Goal: Complete application form: Complete application form

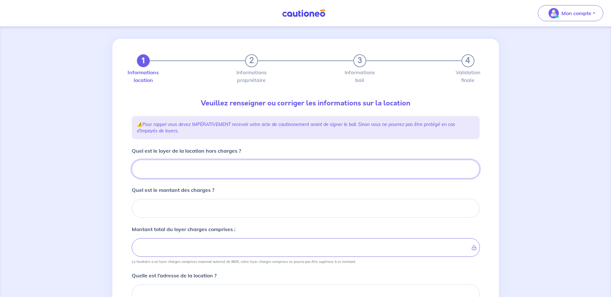
click at [189, 167] on input "Quel est le loyer de la location hors charges ?" at bounding box center [306, 169] width 348 height 19
click at [182, 168] on input "Quel est le loyer de la location hors charges ?" at bounding box center [306, 169] width 348 height 19
click at [150, 168] on input "Quel est le loyer de la location hors charges ?" at bounding box center [306, 169] width 348 height 19
type input "55"
type input "550"
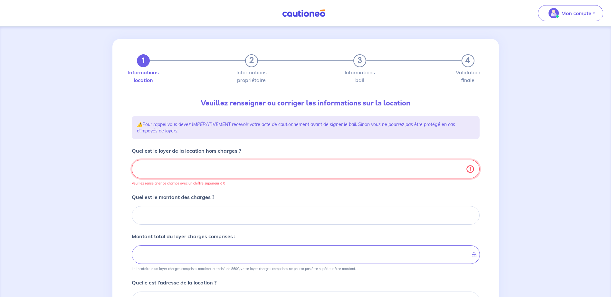
type input "550"
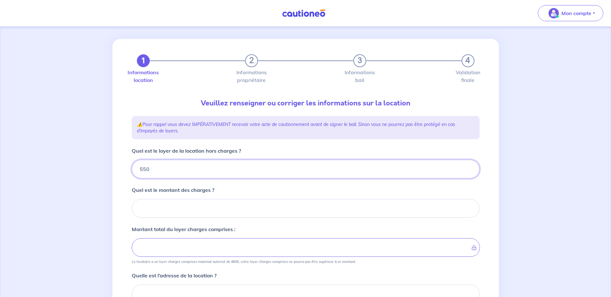
type input "550"
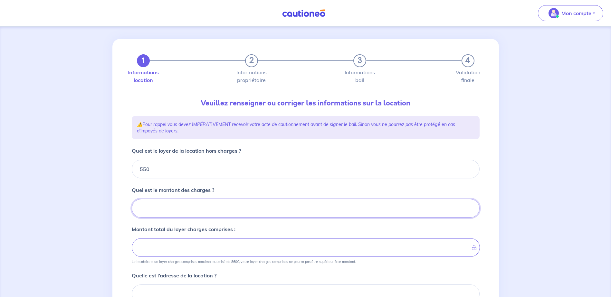
click at [169, 215] on input "Quel est le montant des charges ?" at bounding box center [306, 208] width 348 height 19
type input "77"
type input "627"
type input "77"
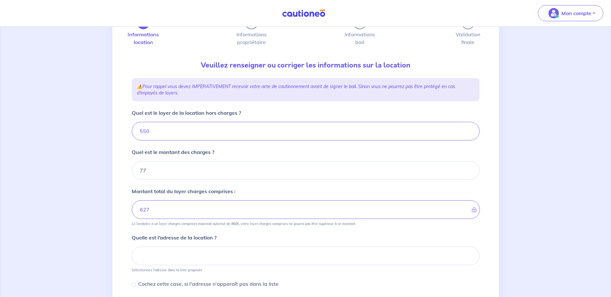
scroll to position [100, 0]
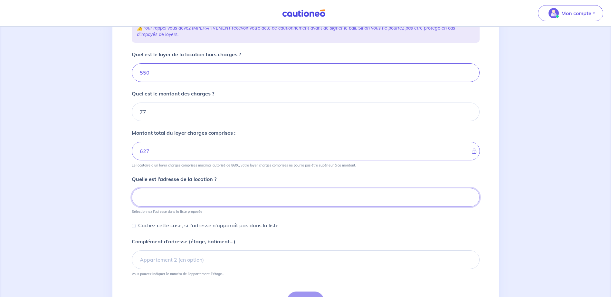
click at [143, 197] on input at bounding box center [306, 197] width 348 height 19
click at [217, 197] on input "Canal Rive Gauche Porte I13" at bounding box center [306, 197] width 348 height 19
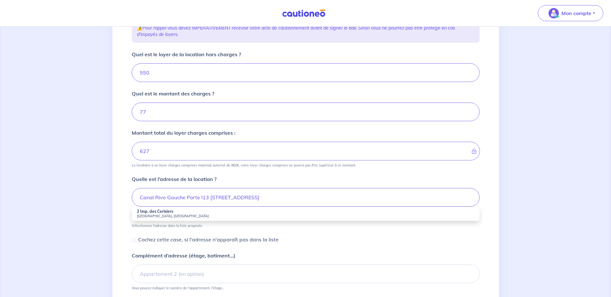
click at [158, 214] on strong "2 Imp. des Cerisiers" at bounding box center [155, 211] width 36 height 5
type input "2 Imp. des Cerisiers, [GEOGRAPHIC_DATA], [GEOGRAPHIC_DATA]"
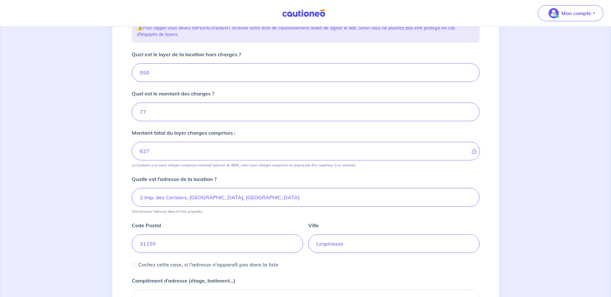
scroll to position [181, 0]
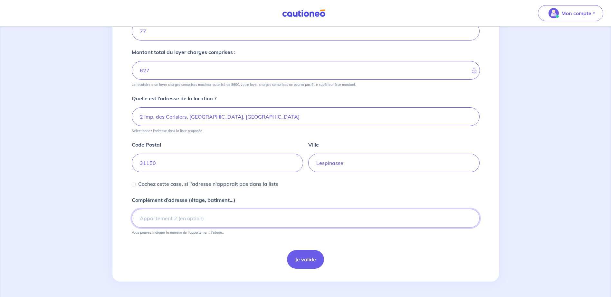
click at [220, 217] on input "Complément d’adresse (étage, batiment...)" at bounding box center [306, 218] width 348 height 19
type input "c"
type input "canal Rive Gauche Porte I13"
click at [309, 259] on button "Je valide" at bounding box center [305, 259] width 37 height 19
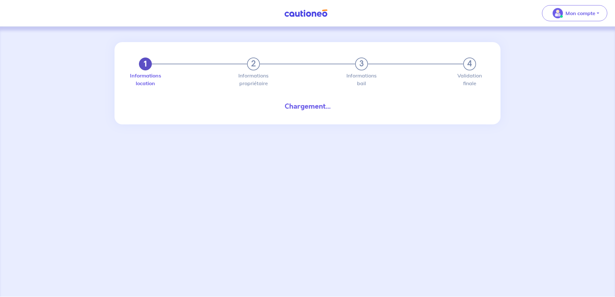
click at [145, 68] on button "1" at bounding box center [145, 64] width 13 height 13
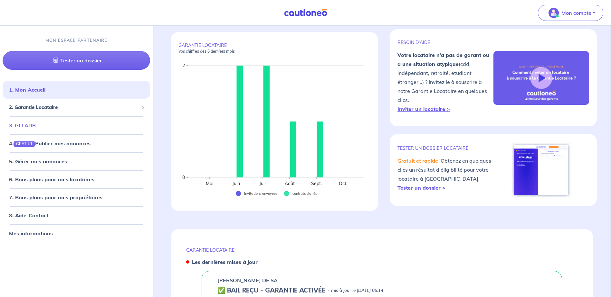
scroll to position [97, 0]
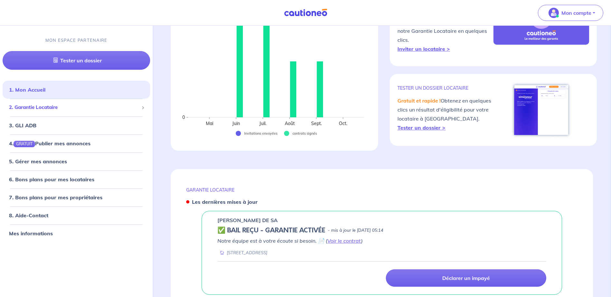
click at [41, 106] on span "2. Garantie Locataire" at bounding box center [74, 107] width 130 height 7
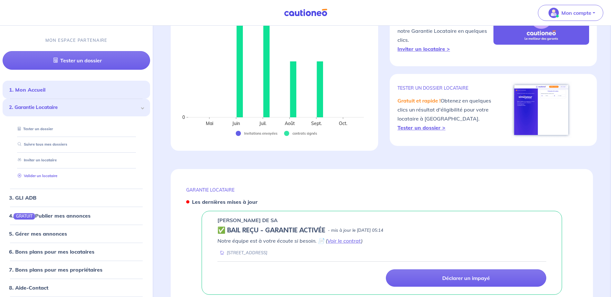
click at [48, 174] on link "Valider un locataire" at bounding box center [36, 176] width 42 height 5
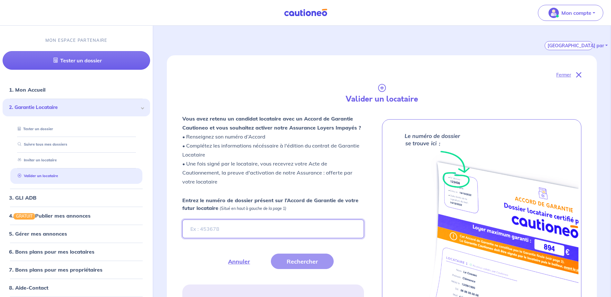
click at [230, 230] on input "Entrez le numéro de dossier présent sur l’Accord de Garantie de votre futur loc…" at bounding box center [272, 229] width 181 height 19
click at [197, 231] on input "N" at bounding box center [272, 229] width 181 height 19
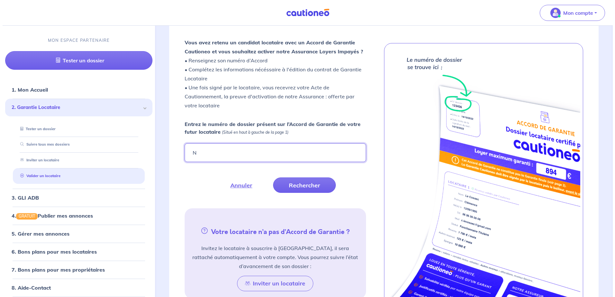
scroll to position [129, 0]
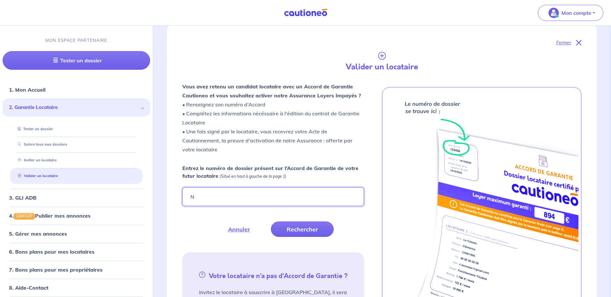
click at [199, 198] on input "N" at bounding box center [272, 197] width 181 height 19
type input "Nvt4Pf"
click at [305, 230] on button "Rechercher" at bounding box center [302, 229] width 63 height 15
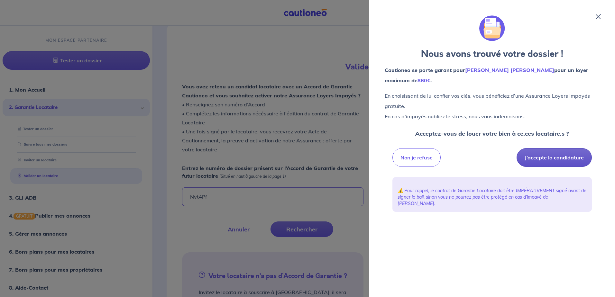
click at [552, 156] on button "J’accepte la candidature" at bounding box center [554, 157] width 75 height 19
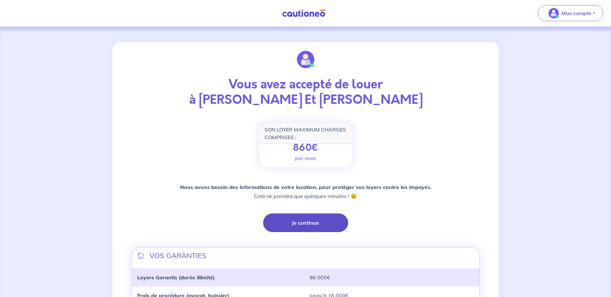
click at [301, 224] on button "Je continue" at bounding box center [305, 223] width 85 height 19
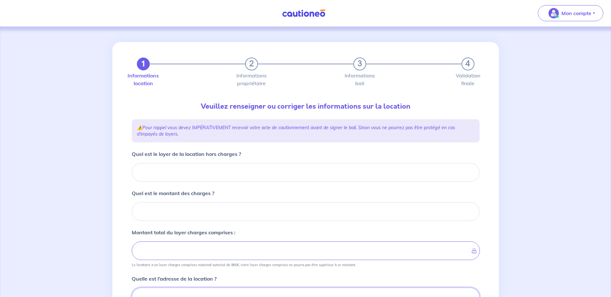
scroll to position [3, 0]
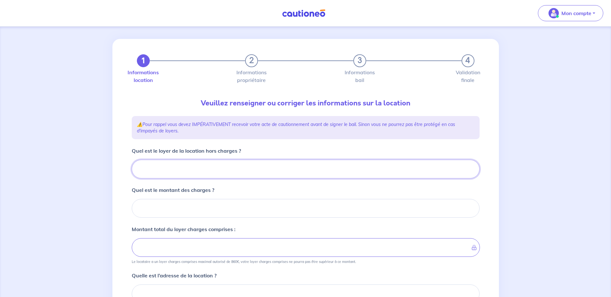
click at [187, 170] on input "Quel est le loyer de la location hors charges ?" at bounding box center [306, 169] width 348 height 19
type input "55"
type input "550"
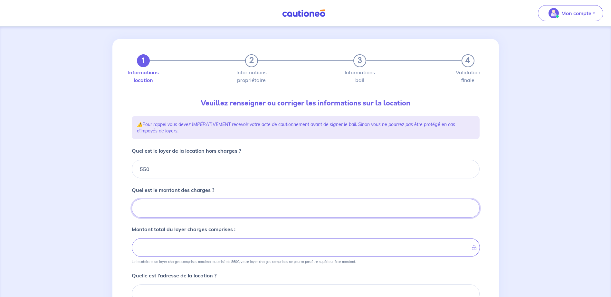
click at [169, 205] on input "Quel est le montant des charges ?" at bounding box center [306, 208] width 348 height 19
type input "77"
type input "627"
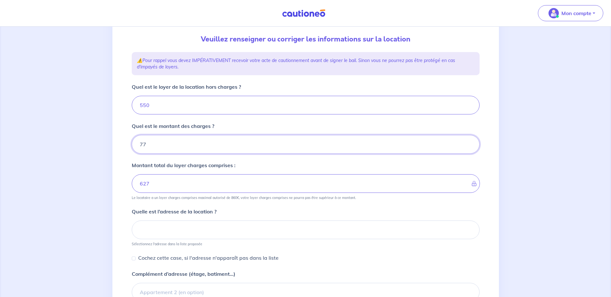
scroll to position [68, 0]
type input "77"
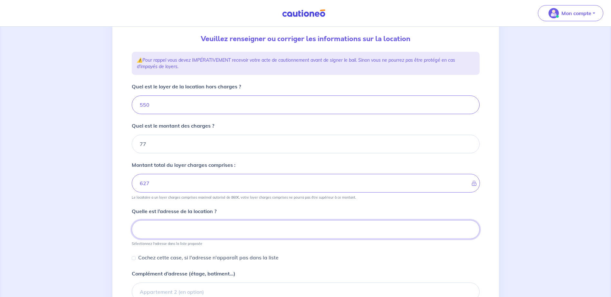
click at [150, 228] on input at bounding box center [306, 230] width 348 height 19
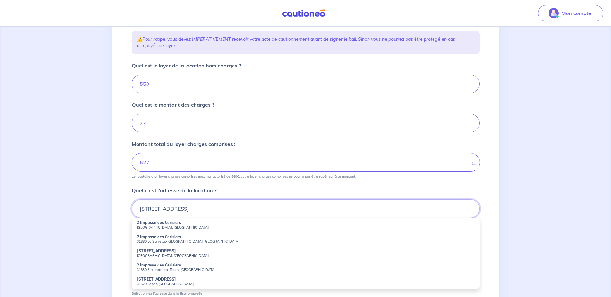
scroll to position [100, 0]
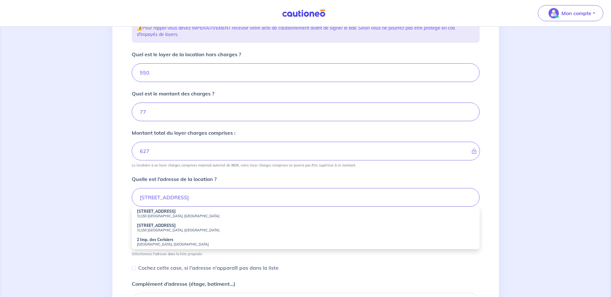
click at [142, 243] on small "[GEOGRAPHIC_DATA], [GEOGRAPHIC_DATA]" at bounding box center [305, 244] width 337 height 5
type input "2 Imp. des Cerisiers, [GEOGRAPHIC_DATA], [GEOGRAPHIC_DATA]"
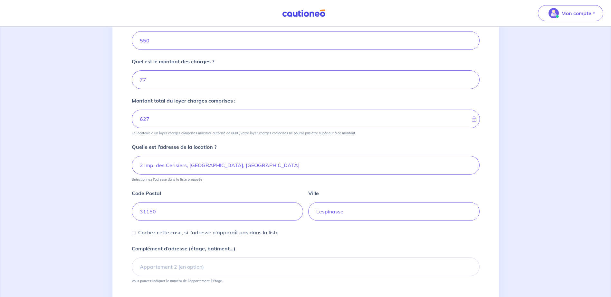
scroll to position [181, 0]
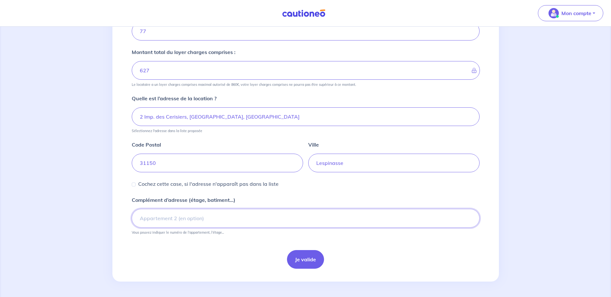
click at [211, 218] on input "Complément d’adresse (étage, batiment...)" at bounding box center [306, 218] width 348 height 19
type input "canal Rive Gauche Porte I13"
click at [307, 260] on button "Je valide" at bounding box center [305, 259] width 37 height 19
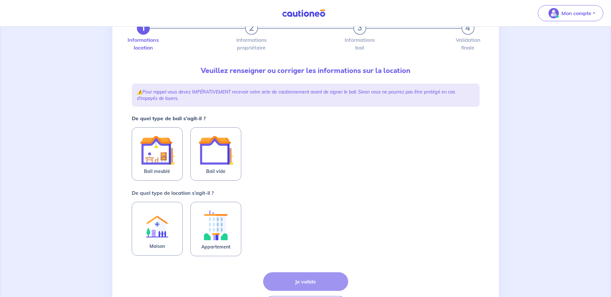
scroll to position [82, 0]
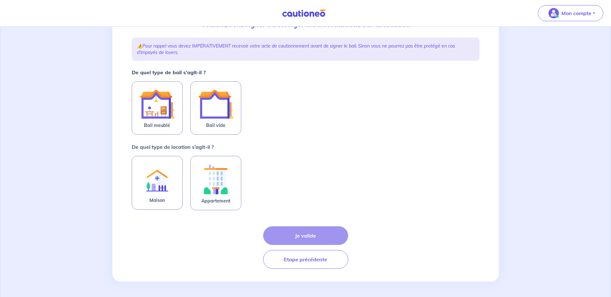
click at [305, 236] on div "Je valide Etape précédente" at bounding box center [306, 248] width 348 height 42
click at [307, 263] on button "Etape précédente" at bounding box center [305, 259] width 85 height 19
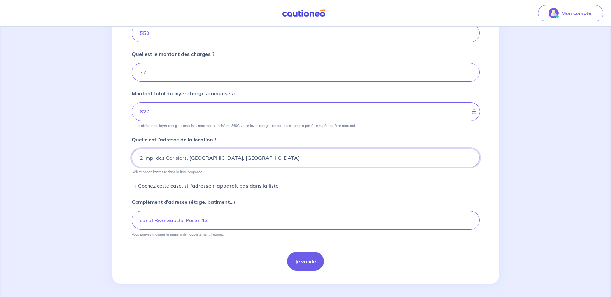
scroll to position [141, 0]
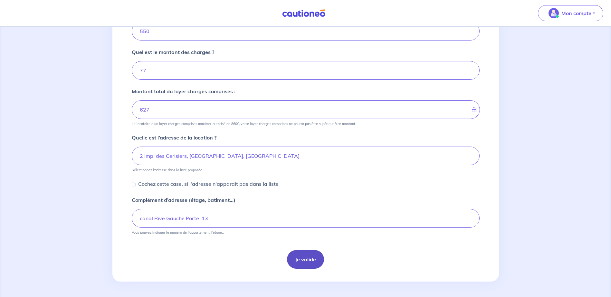
click at [308, 260] on button "Je valide" at bounding box center [305, 259] width 37 height 19
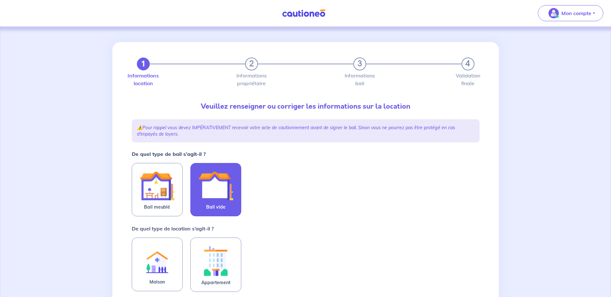
click at [224, 184] on img at bounding box center [215, 186] width 35 height 35
click at [0, 0] on input "Bail vide" at bounding box center [0, 0] width 0 height 0
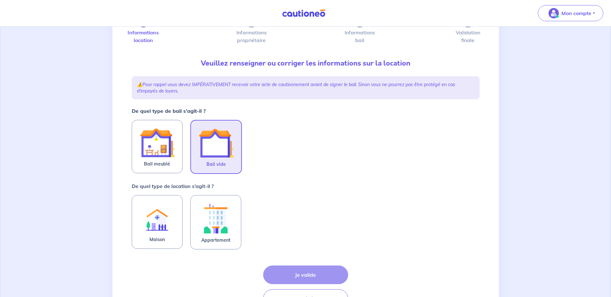
scroll to position [82, 0]
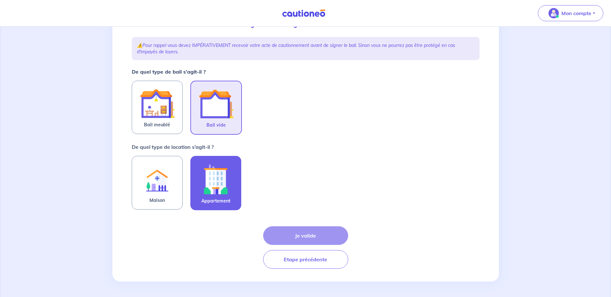
click at [220, 179] on img at bounding box center [215, 180] width 35 height 36
click at [0, 0] on input "Appartement" at bounding box center [0, 0] width 0 height 0
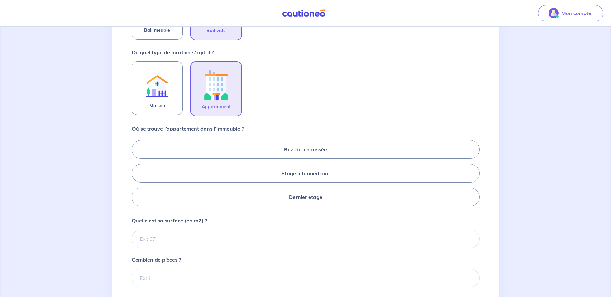
scroll to position [179, 0]
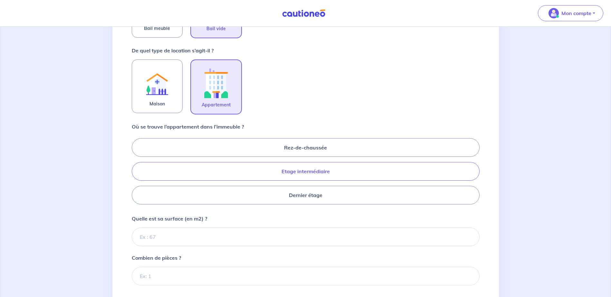
drag, startPoint x: 316, startPoint y: 171, endPoint x: 319, endPoint y: 170, distance: 3.4
click at [316, 171] on label "Etage intermédiaire" at bounding box center [306, 171] width 348 height 19
click at [136, 171] on input "Etage intermédiaire" at bounding box center [134, 171] width 4 height 4
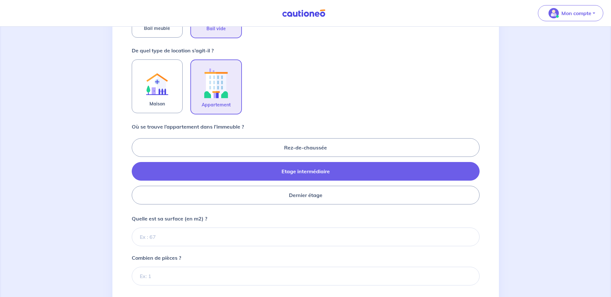
radio input "true"
click at [206, 237] on input "Quelle est sa surface (en m2) ?" at bounding box center [306, 237] width 348 height 19
type input "61"
type input "61.79"
click at [192, 279] on input "Combien de pièces ?" at bounding box center [306, 276] width 348 height 19
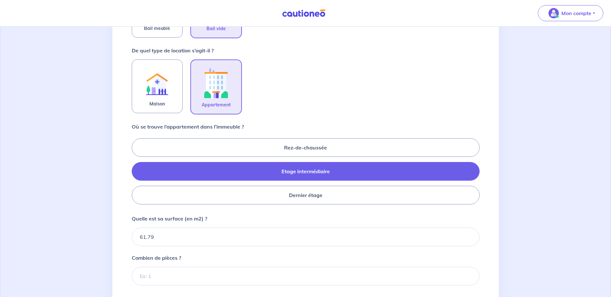
drag, startPoint x: 177, startPoint y: 266, endPoint x: 173, endPoint y: 269, distance: 5.5
click at [176, 266] on div "Combien de pièces ?" at bounding box center [306, 270] width 348 height 32
click at [156, 279] on input "Combien de pièces ?" at bounding box center [306, 276] width 348 height 19
type input "3"
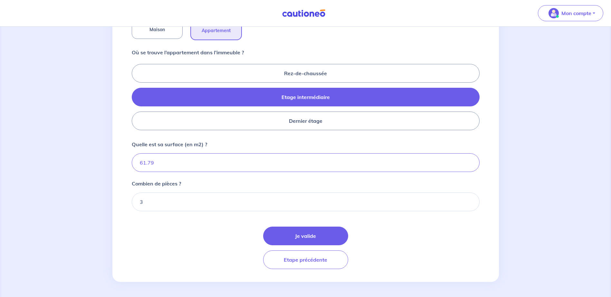
scroll to position [254, 0]
click at [313, 235] on button "Je valide" at bounding box center [305, 236] width 85 height 19
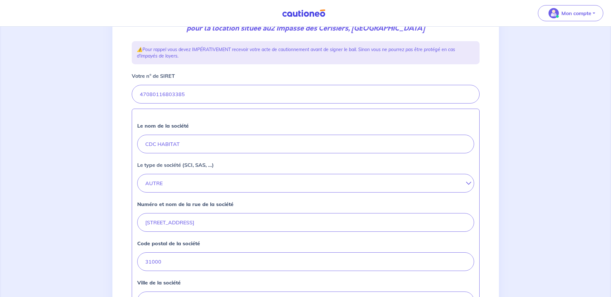
scroll to position [88, 0]
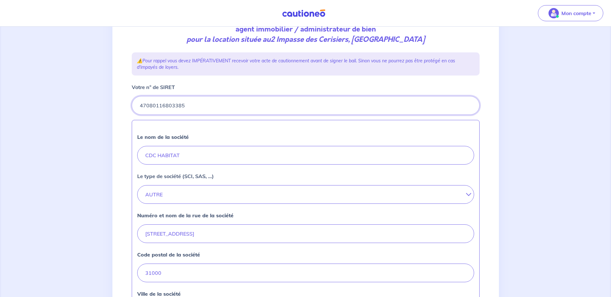
drag, startPoint x: 189, startPoint y: 105, endPoint x: 126, endPoint y: 103, distance: 62.5
click at [126, 103] on div "2 3 4 Informations location Informations propriétaire Informations bail Validat…" at bounding box center [305, 199] width 386 height 488
paste input "470 801 168 02908"
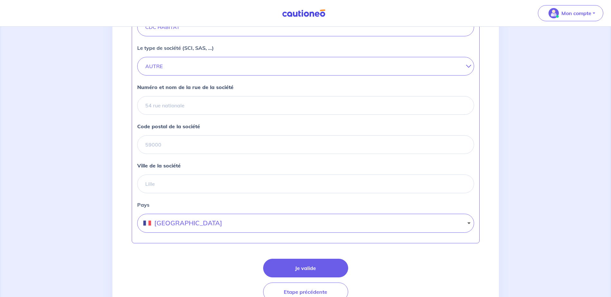
scroll to position [249, 0]
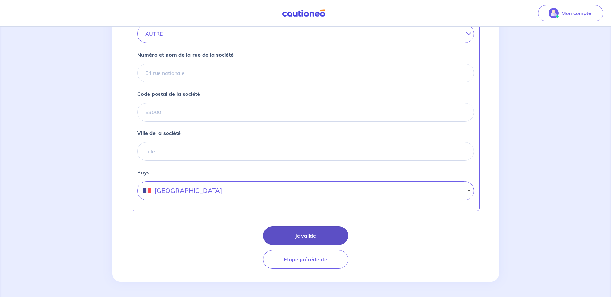
type input "470 801 168 02908"
click at [299, 234] on button "Je valide" at bounding box center [305, 236] width 85 height 19
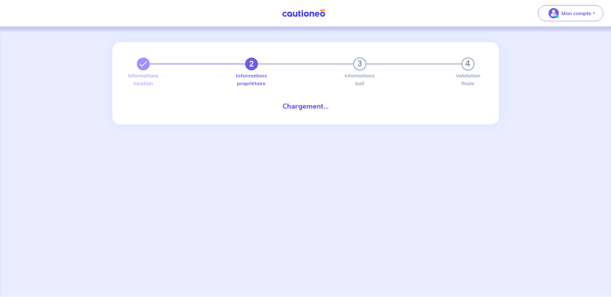
select select "FR"
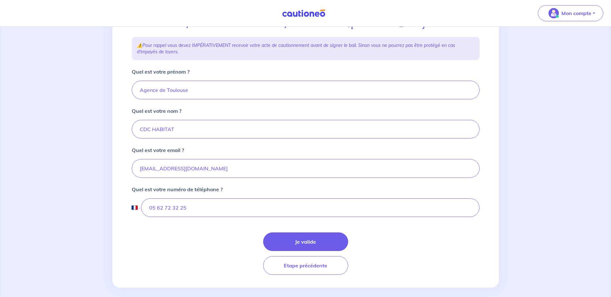
scroll to position [109, 0]
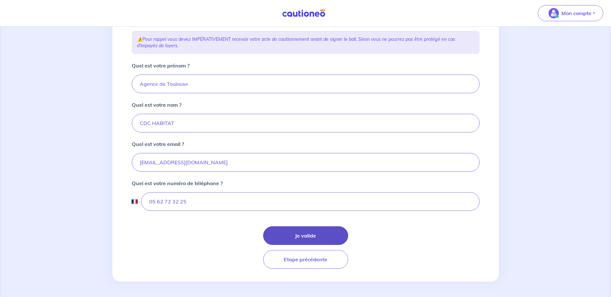
click at [310, 236] on button "Je valide" at bounding box center [305, 236] width 85 height 19
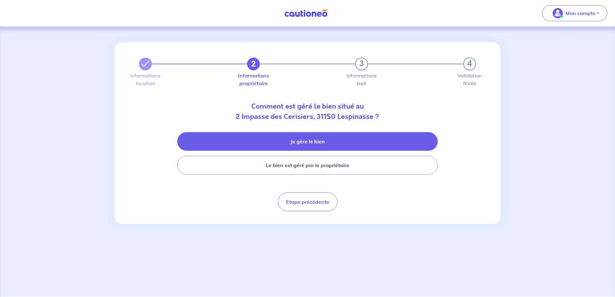
drag, startPoint x: 323, startPoint y: 143, endPoint x: 309, endPoint y: 144, distance: 13.6
click at [323, 143] on button "Je gère le bien" at bounding box center [307, 141] width 261 height 19
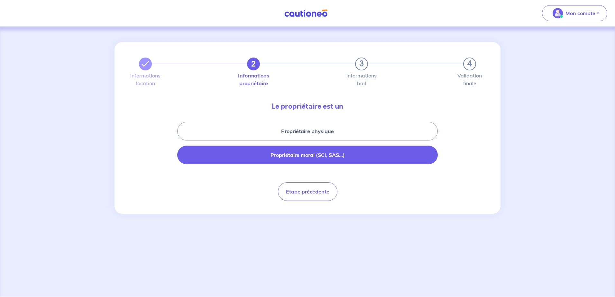
click at [317, 158] on button "Propriétaire moral (SCI, SAS...)" at bounding box center [307, 155] width 261 height 19
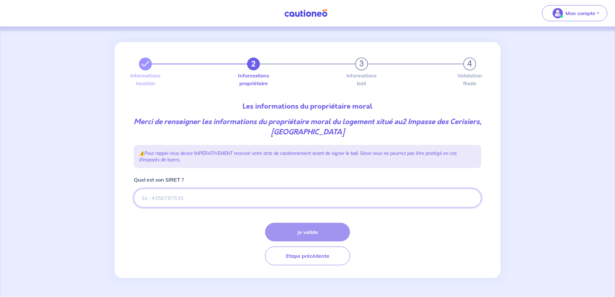
click at [188, 199] on input "Quel est son SIRET ?" at bounding box center [308, 198] width 348 height 19
drag, startPoint x: 188, startPoint y: 198, endPoint x: 122, endPoint y: 198, distance: 66.0
click at [122, 198] on div "2 3 4 Informations location Informations propriétaire Informations bail Validat…" at bounding box center [308, 160] width 386 height 236
click at [184, 197] on input "Quel est son SIRET ?" at bounding box center [308, 198] width 348 height 19
paste input "470 801 168 02908"
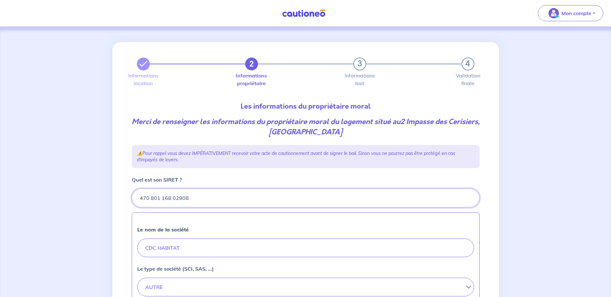
type input "470 801 168 02908"
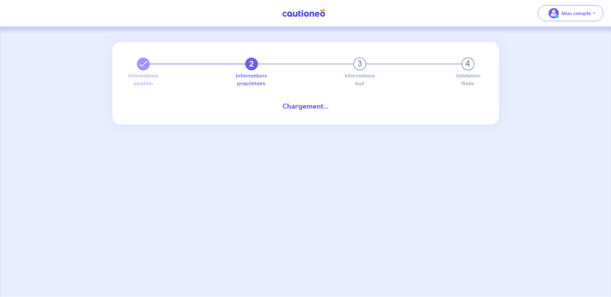
select select "FR"
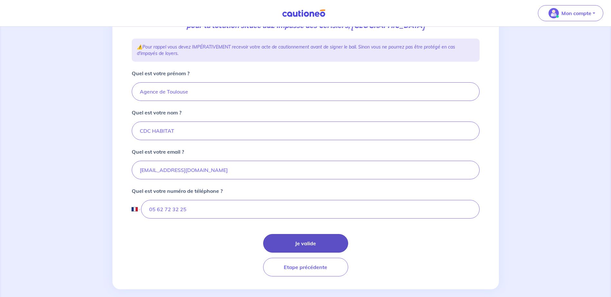
scroll to position [109, 0]
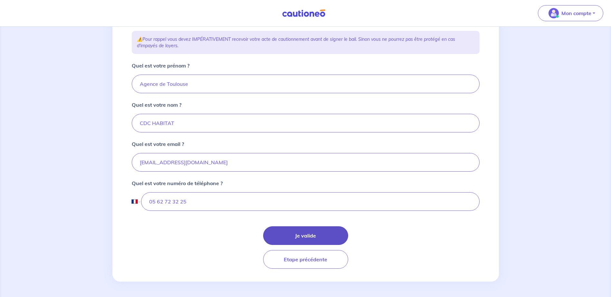
click at [303, 234] on button "Je valide" at bounding box center [305, 236] width 85 height 19
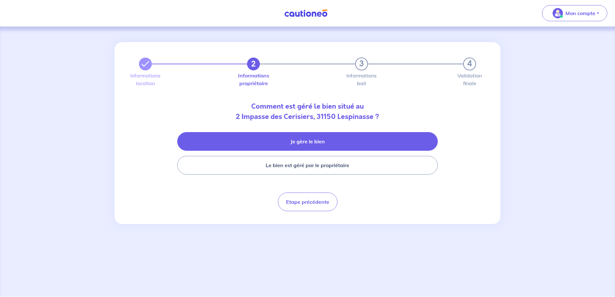
click at [312, 139] on button "Je gère le bien" at bounding box center [307, 141] width 261 height 19
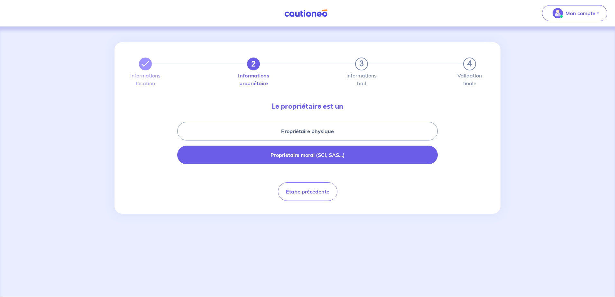
click at [314, 155] on button "Propriétaire moral (SCI, SAS...)" at bounding box center [307, 155] width 261 height 19
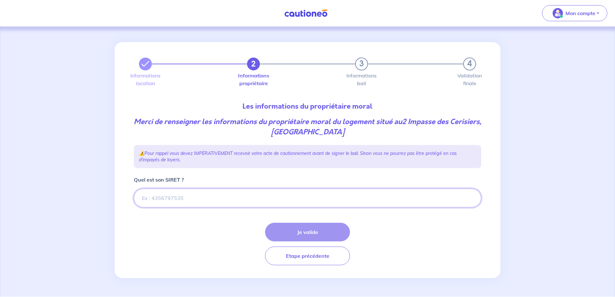
drag, startPoint x: 184, startPoint y: 197, endPoint x: 143, endPoint y: 196, distance: 41.2
click at [143, 196] on input "Quel est son SIRET ?" at bounding box center [308, 198] width 348 height 19
type input "47080116803385"
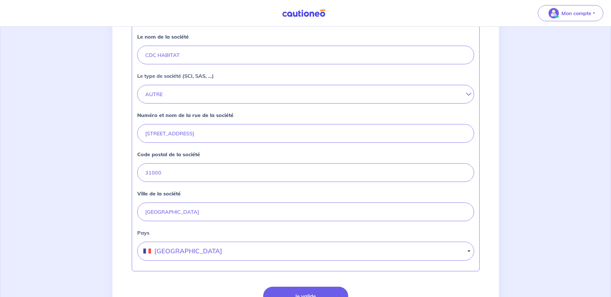
scroll to position [225, 0]
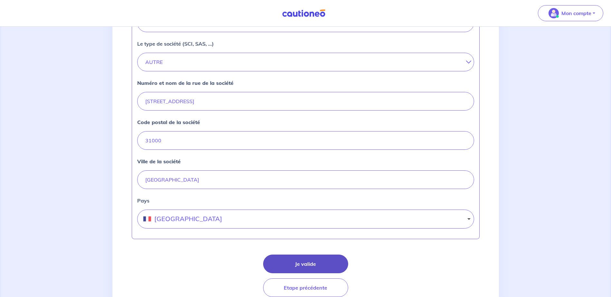
click at [308, 264] on button "Je valide" at bounding box center [305, 264] width 85 height 19
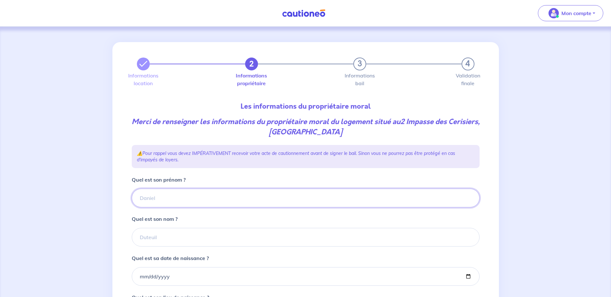
click at [171, 197] on input "Quel est son prénom ?" at bounding box center [306, 198] width 348 height 19
type input "NC"
type input "1900-01-01"
type input "NC"
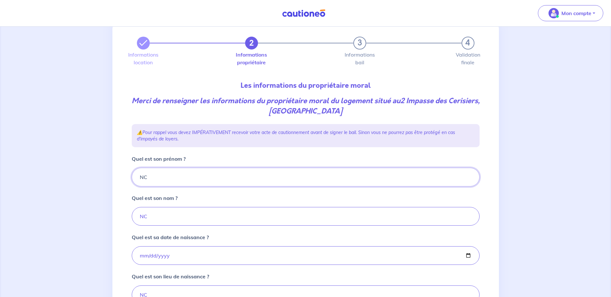
scroll to position [32, 0]
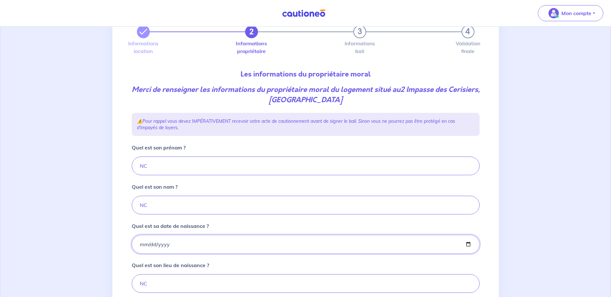
click at [185, 248] on input "1900-01-01" at bounding box center [306, 244] width 348 height 19
click at [192, 245] on input "1900-01-01" at bounding box center [306, 244] width 348 height 19
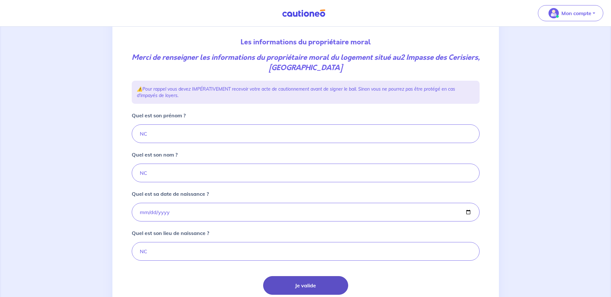
click at [310, 286] on button "Je valide" at bounding box center [305, 286] width 85 height 19
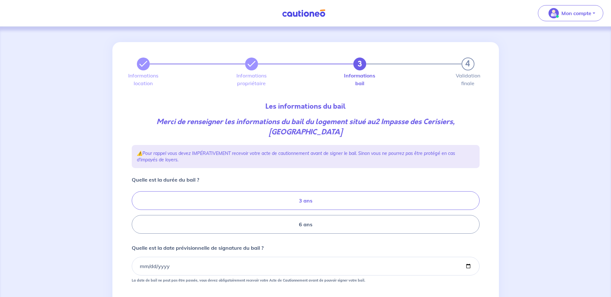
click at [303, 202] on label "3 ans" at bounding box center [306, 201] width 348 height 19
click at [136, 211] on input "3 ans" at bounding box center [134, 213] width 4 height 4
radio input "true"
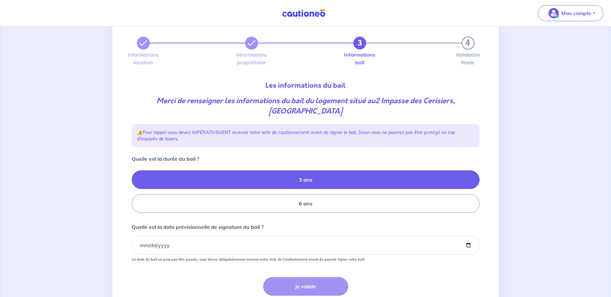
scroll to position [32, 0]
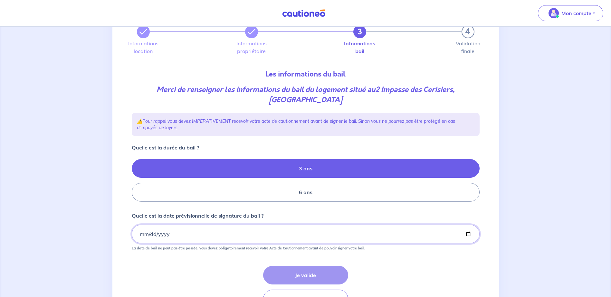
click at [176, 232] on input "Quelle est la date prévisionnelle de signature du bail ?" at bounding box center [306, 234] width 348 height 19
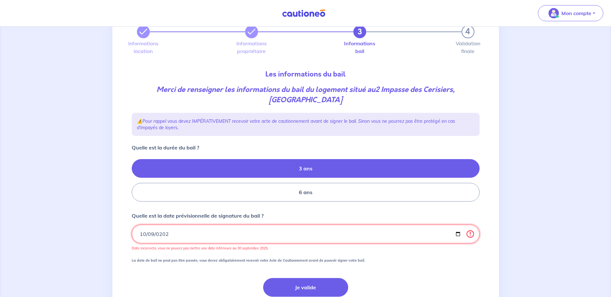
type input "2025-10-09"
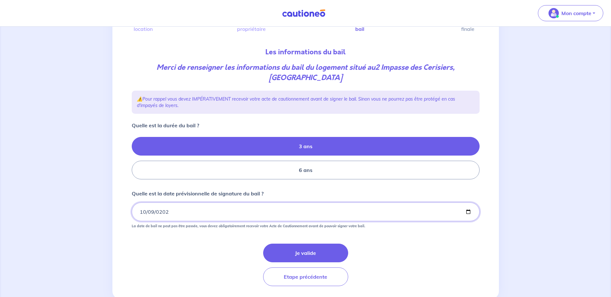
scroll to position [64, 0]
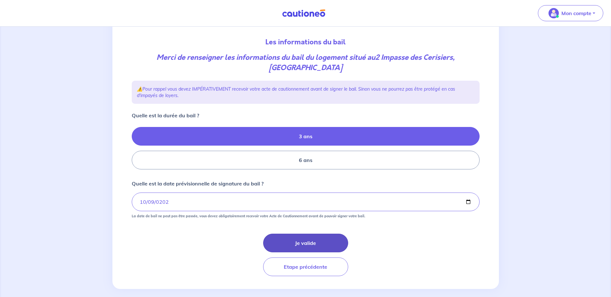
click at [305, 242] on button "Je valide" at bounding box center [305, 243] width 85 height 19
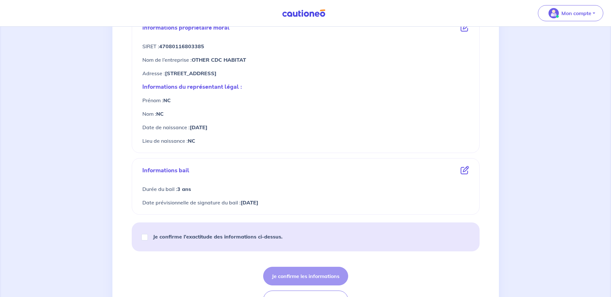
scroll to position [258, 0]
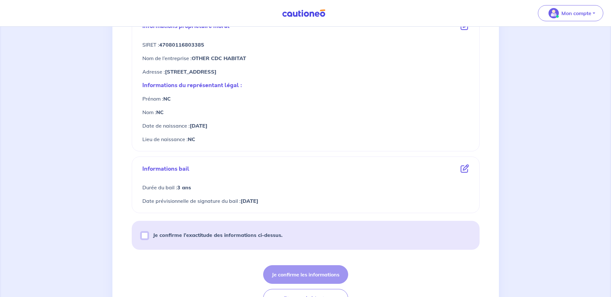
click at [145, 236] on input "Je confirme l’exactitude des informations ci-dessus." at bounding box center [144, 236] width 6 height 6
checkbox input "true"
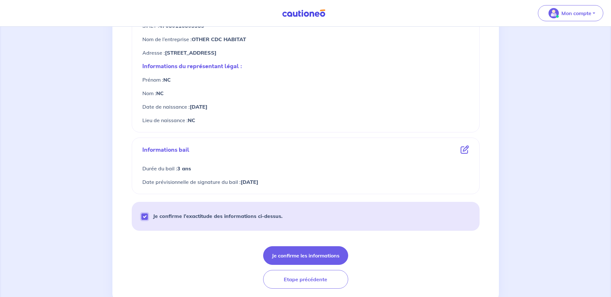
scroll to position [296, 0]
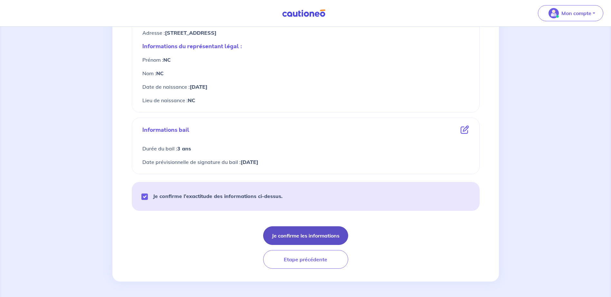
click at [306, 235] on button "Je confirme les informations" at bounding box center [305, 236] width 85 height 19
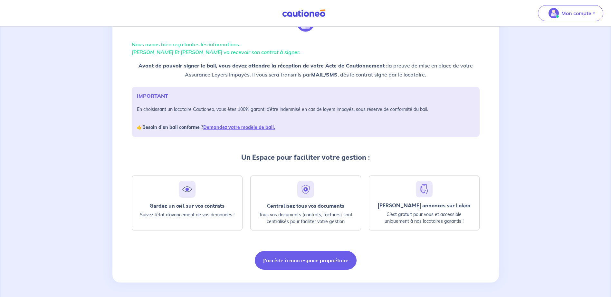
scroll to position [37, 0]
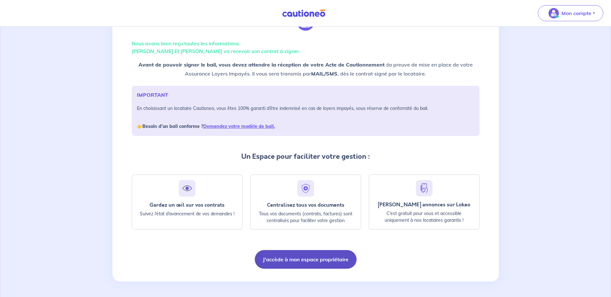
drag, startPoint x: 310, startPoint y: 260, endPoint x: 313, endPoint y: 229, distance: 31.4
click at [309, 260] on button "J'accède à mon espace propriétaire" at bounding box center [306, 259] width 102 height 19
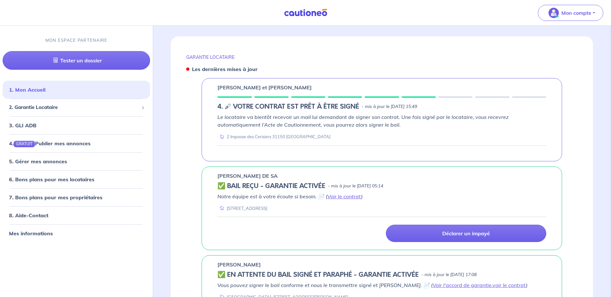
scroll to position [258, 0]
